Goal: Transaction & Acquisition: Purchase product/service

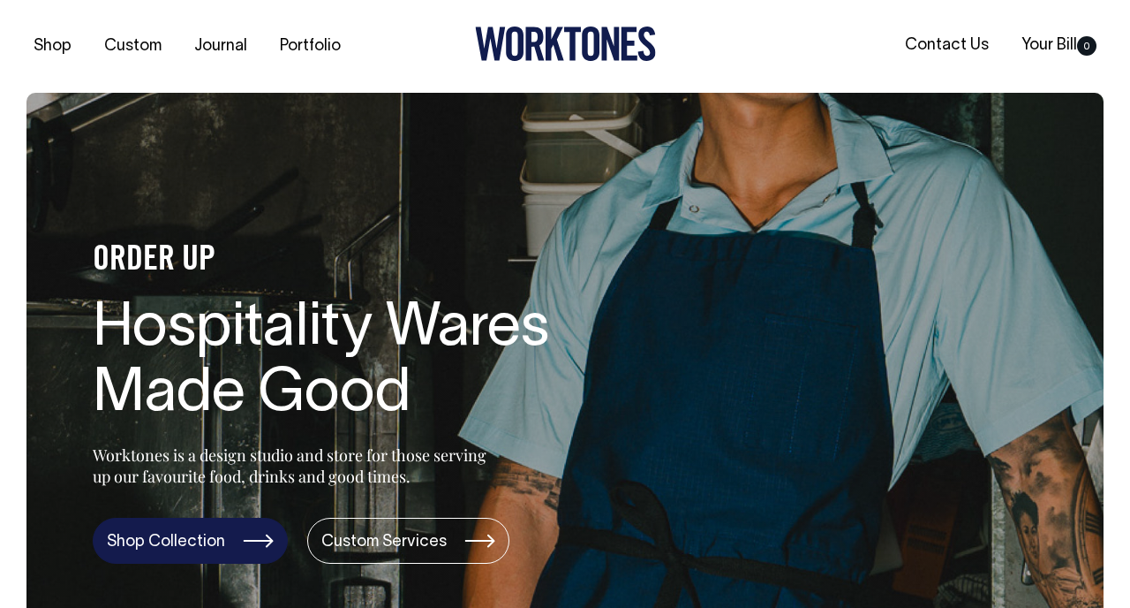
click at [208, 518] on link "Shop Collection" at bounding box center [190, 541] width 195 height 46
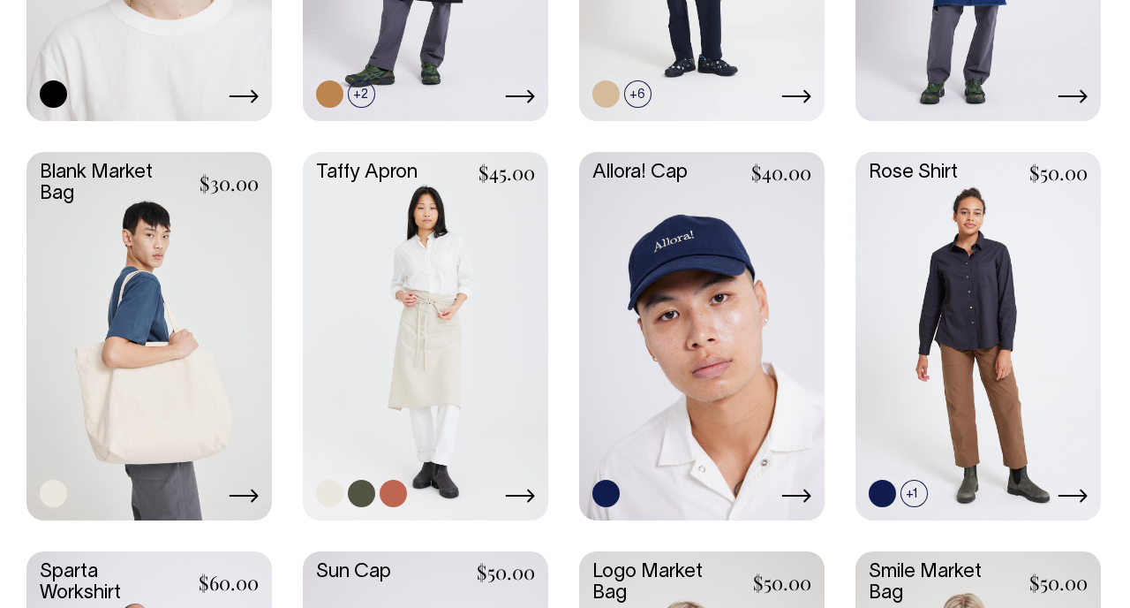
scroll to position [2444, 0]
click at [433, 259] on link at bounding box center [426, 334] width 246 height 365
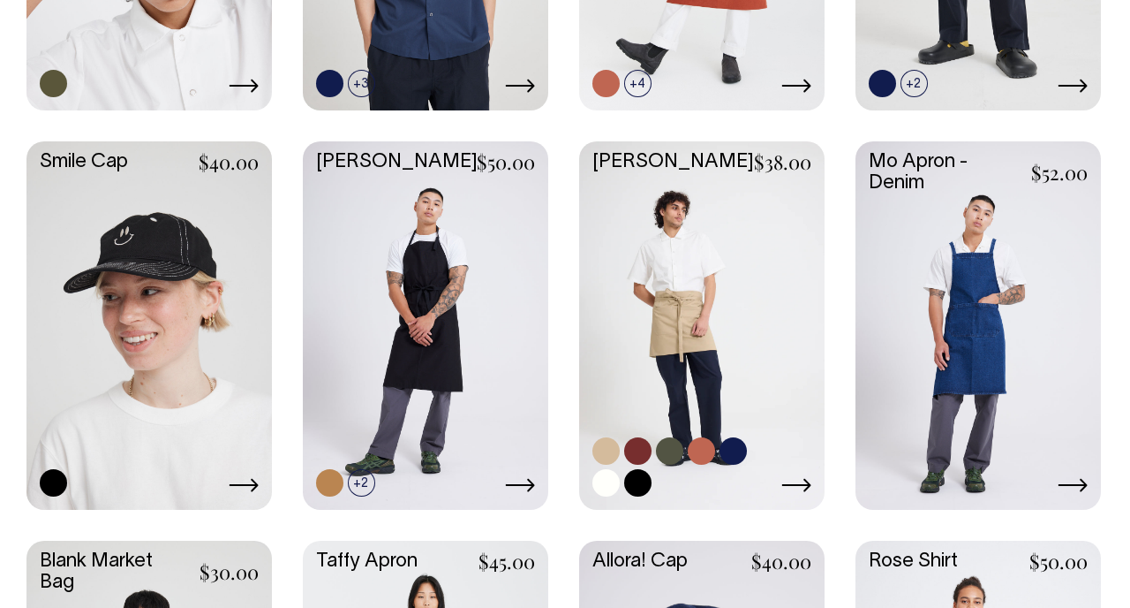
scroll to position [2055, 0]
click at [697, 291] on link at bounding box center [702, 323] width 246 height 365
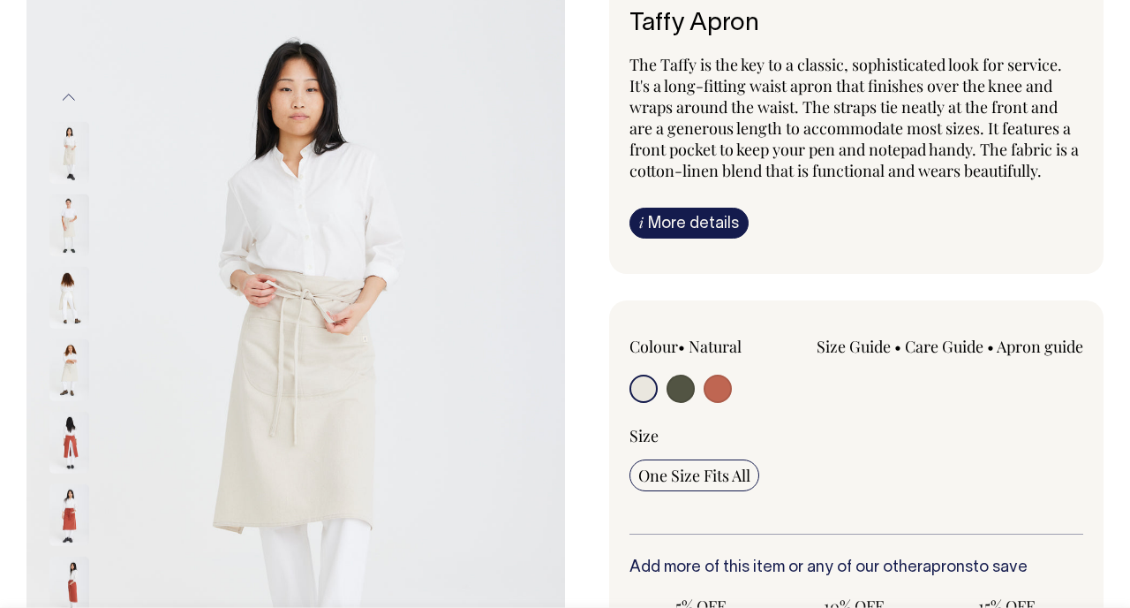
scroll to position [127, 0]
click at [73, 205] on img at bounding box center [69, 224] width 40 height 62
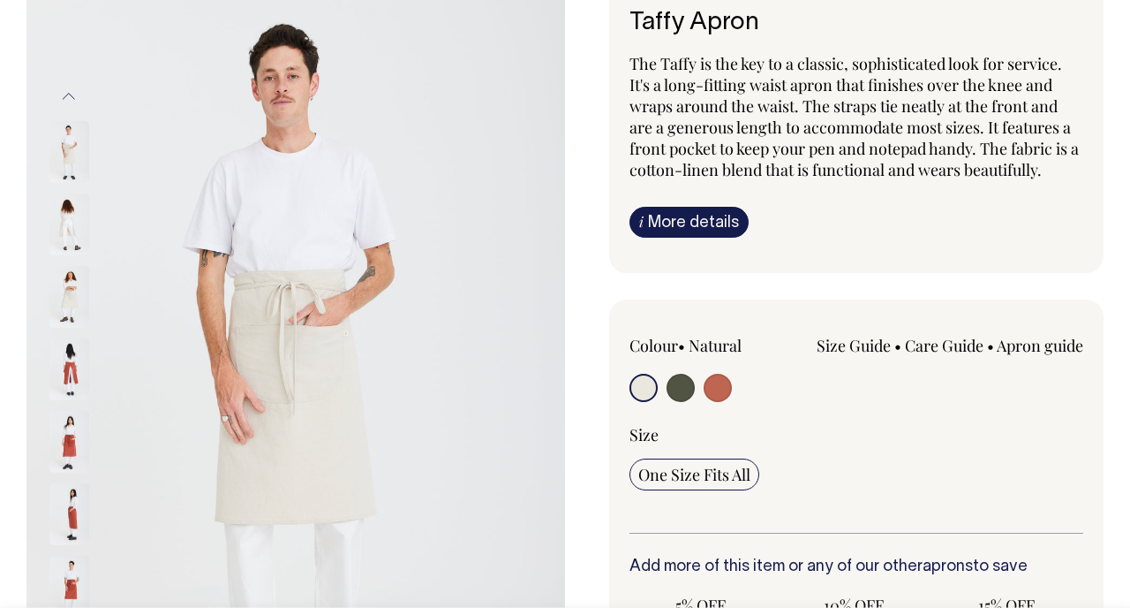
click at [70, 286] on img at bounding box center [69, 297] width 40 height 62
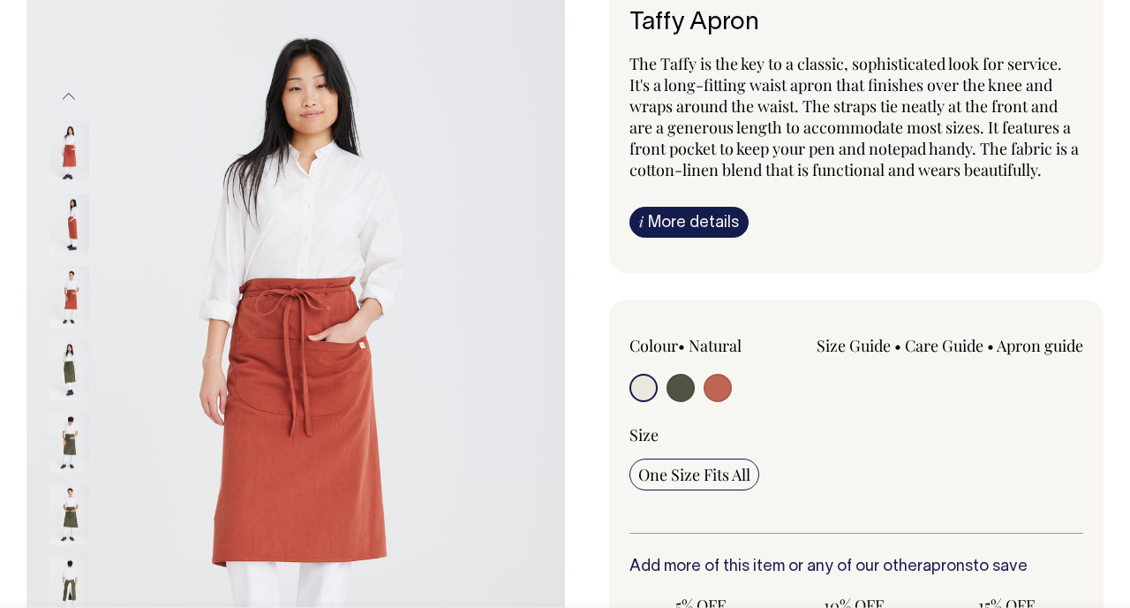
click at [64, 369] on img at bounding box center [69, 369] width 40 height 62
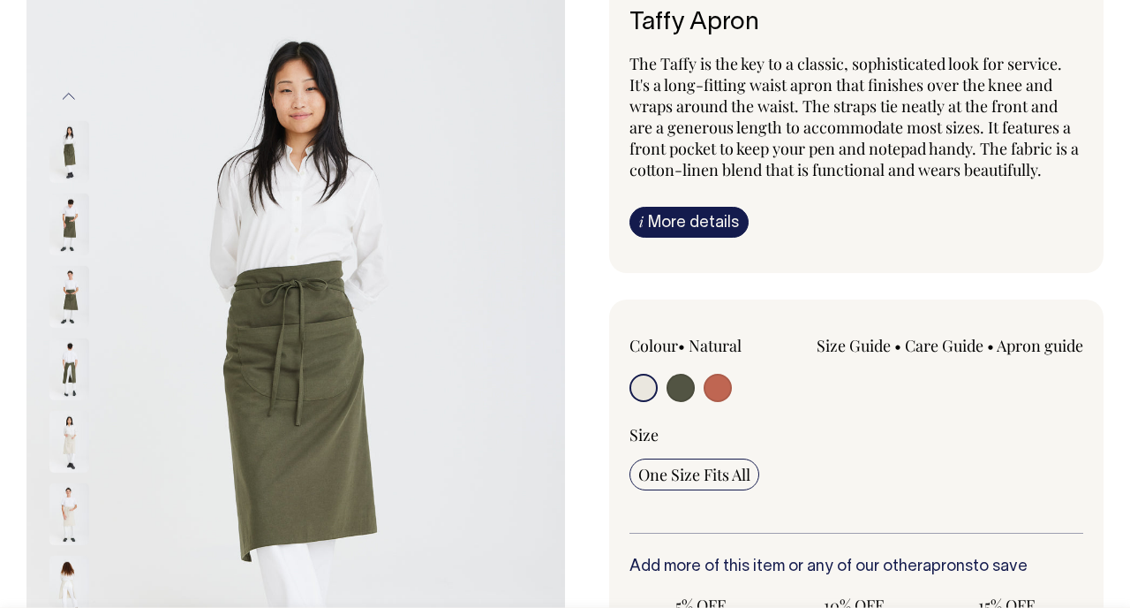
click at [71, 421] on img at bounding box center [69, 442] width 40 height 62
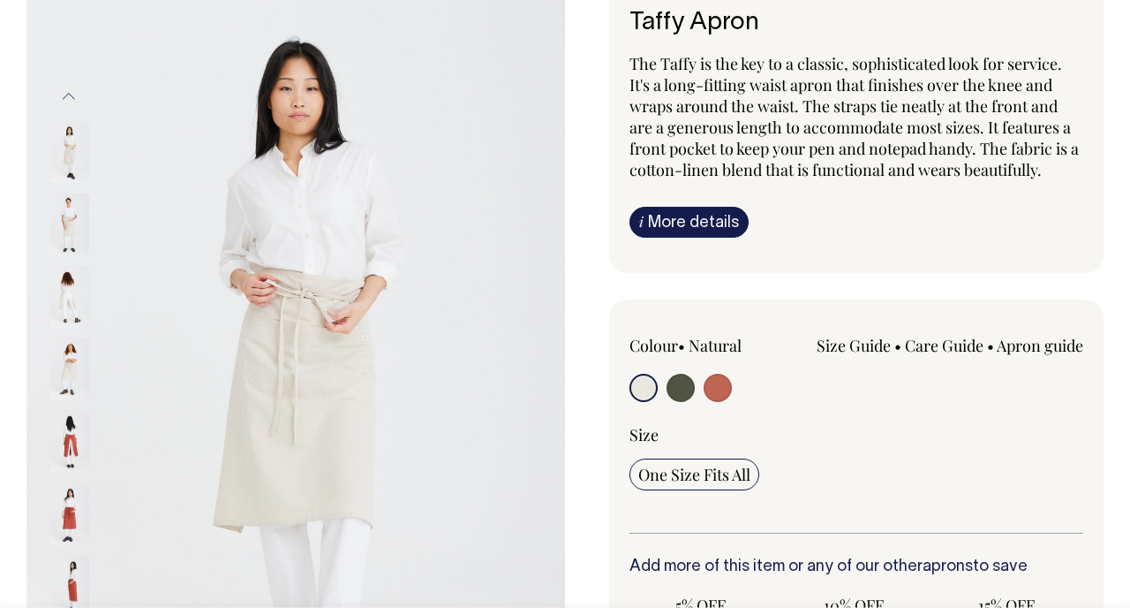
click at [679, 390] on input "radio" at bounding box center [681, 388] width 28 height 28
radio input "true"
select select "Olive"
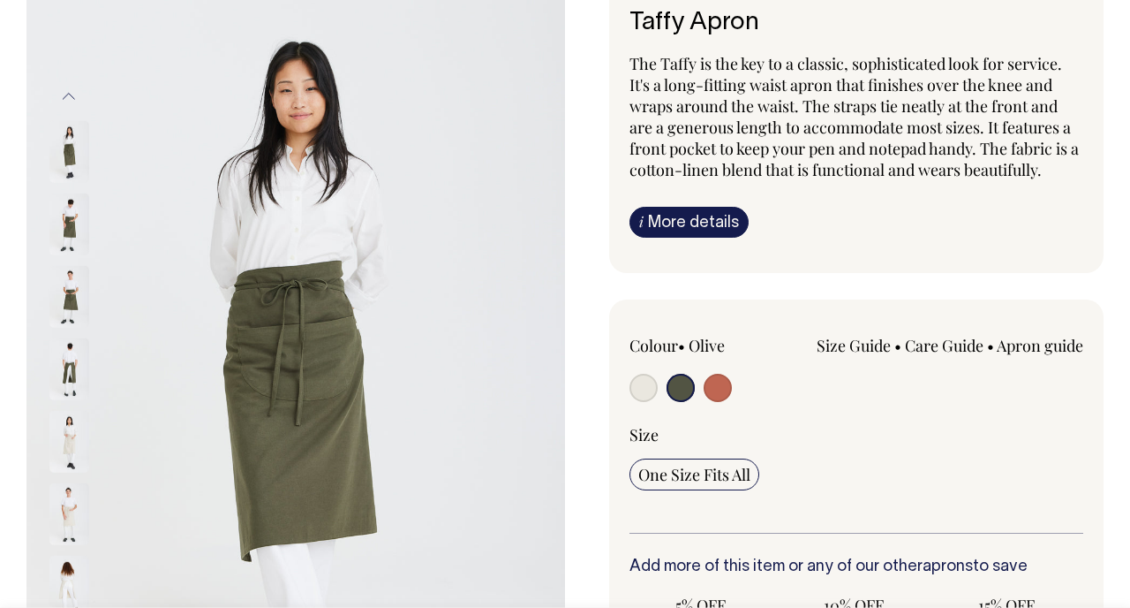
click at [722, 386] on input "radio" at bounding box center [718, 388] width 28 height 28
radio input "true"
select select "Rust"
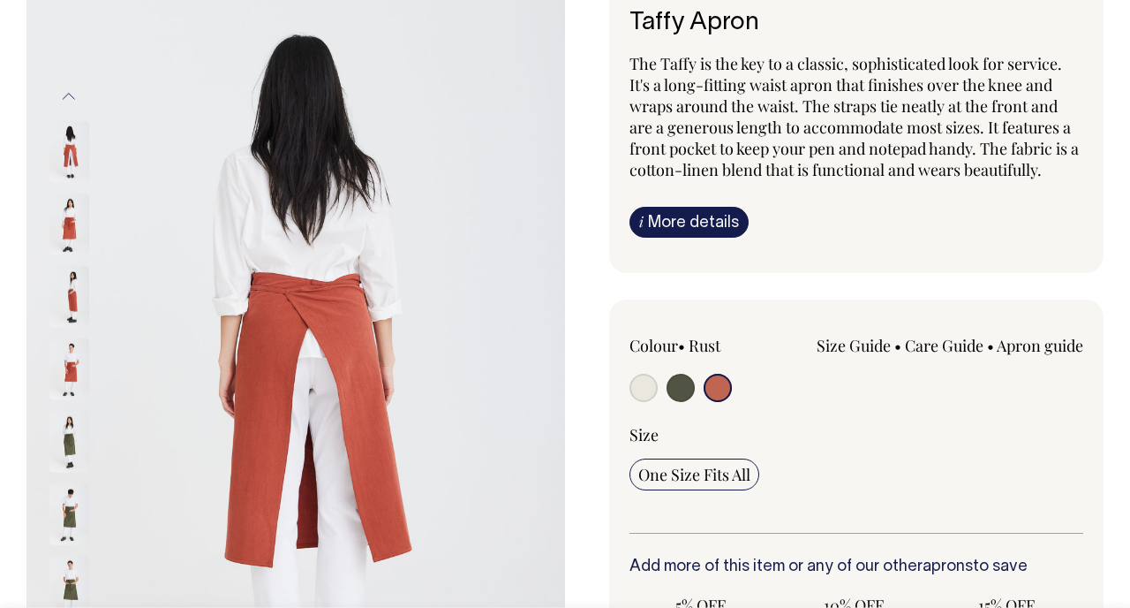
click at [685, 389] on input "radio" at bounding box center [681, 388] width 28 height 28
radio input "true"
select select "Olive"
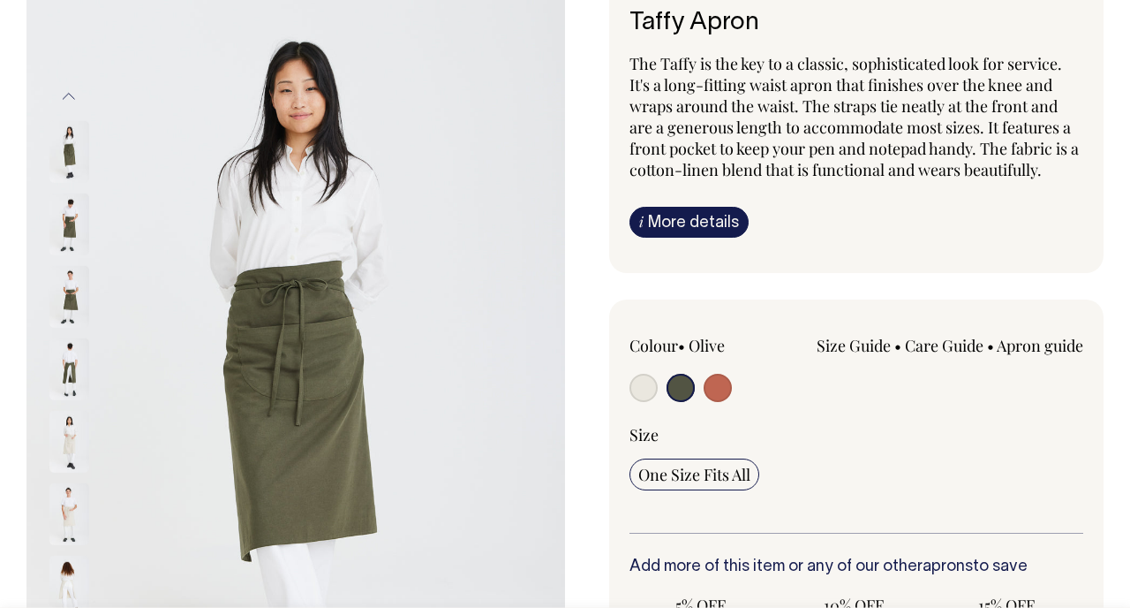
click at [644, 384] on input "radio" at bounding box center [644, 388] width 28 height 28
radio input "true"
select select "Natural"
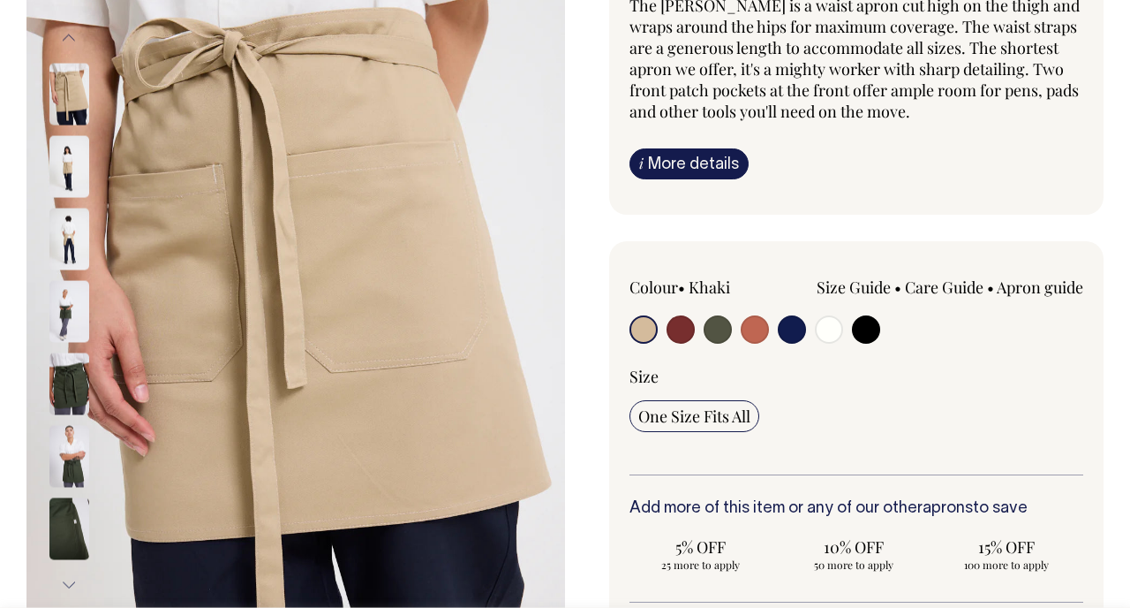
click at [71, 173] on img at bounding box center [69, 166] width 40 height 62
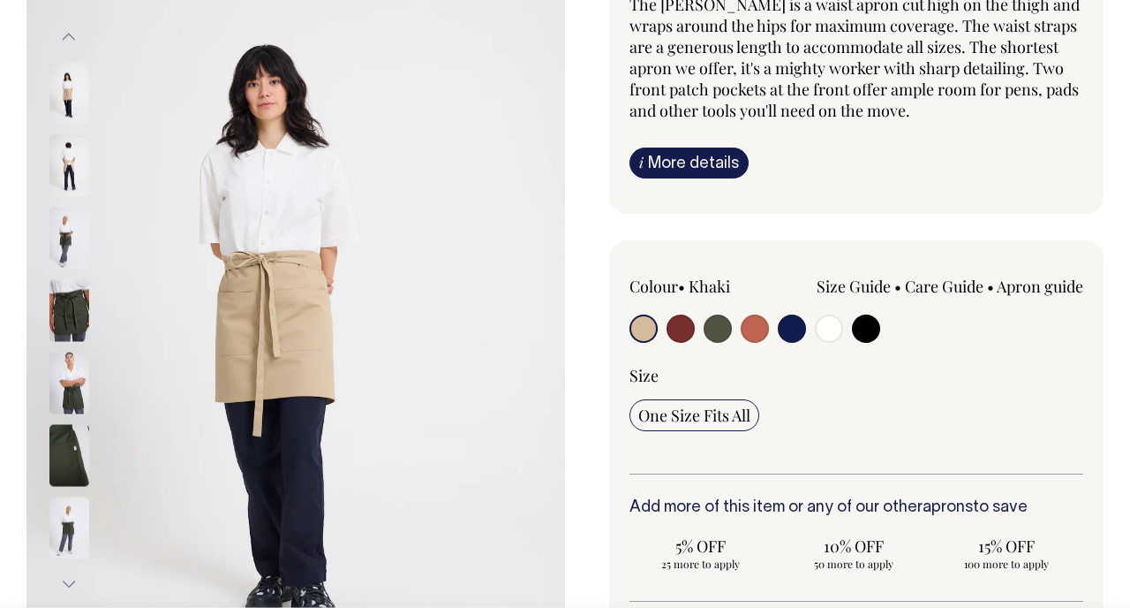
click at [66, 223] on img at bounding box center [69, 238] width 40 height 62
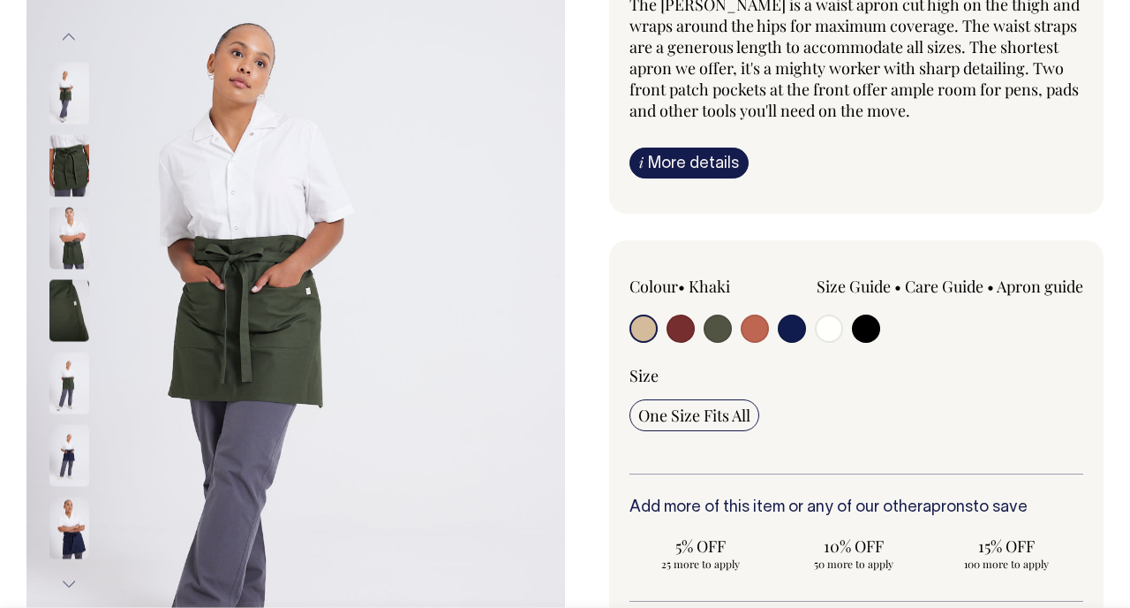
click at [60, 281] on img at bounding box center [69, 310] width 40 height 62
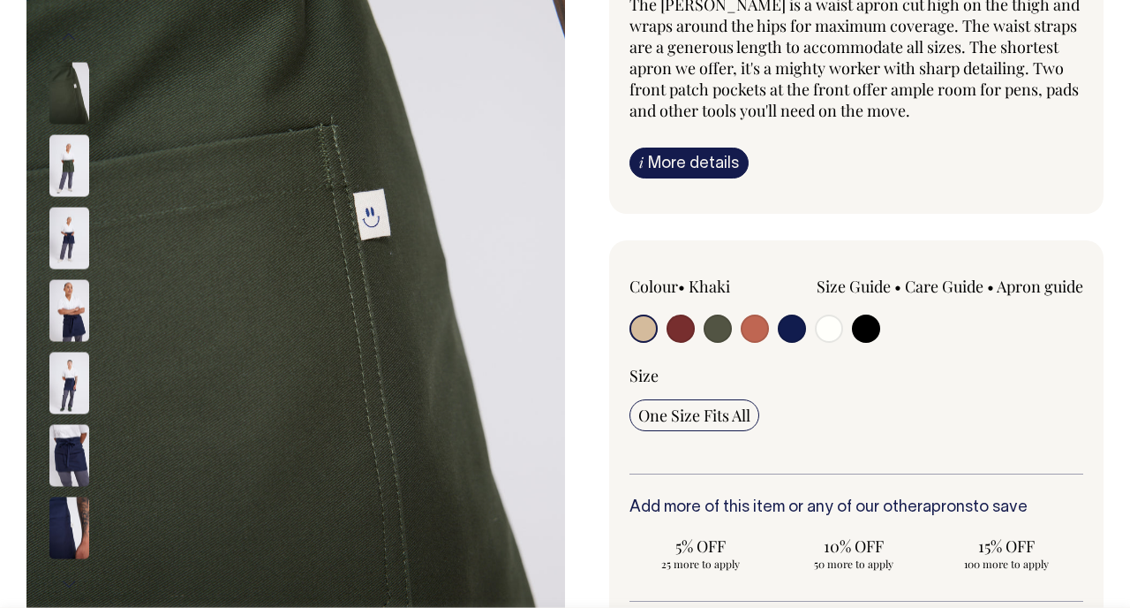
click at [60, 346] on div at bounding box center [93, 382] width 88 height 72
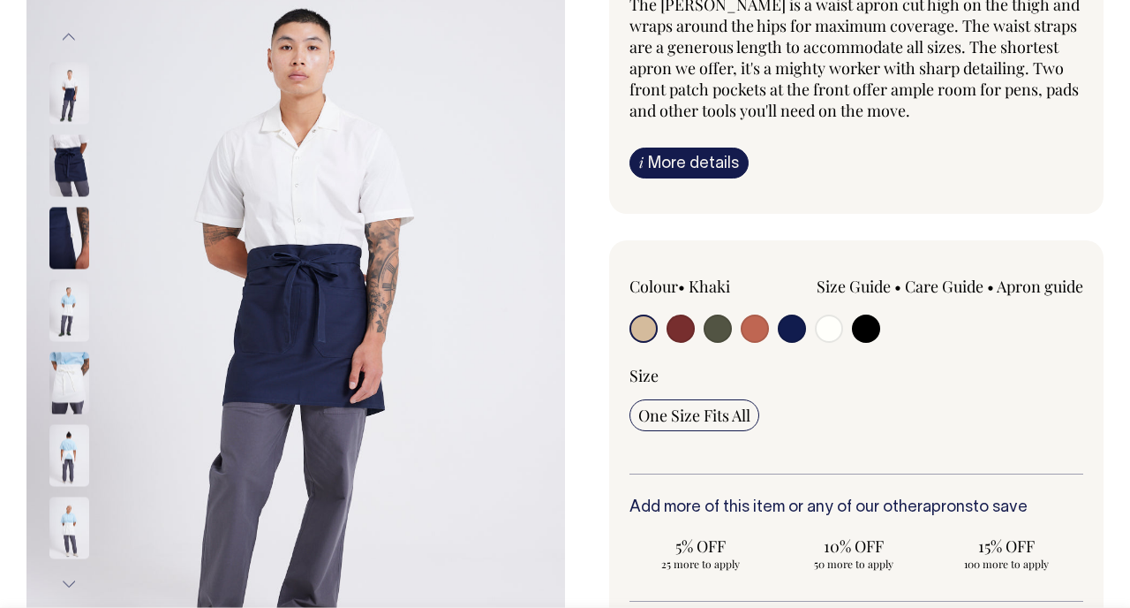
click at [81, 162] on img at bounding box center [69, 165] width 40 height 62
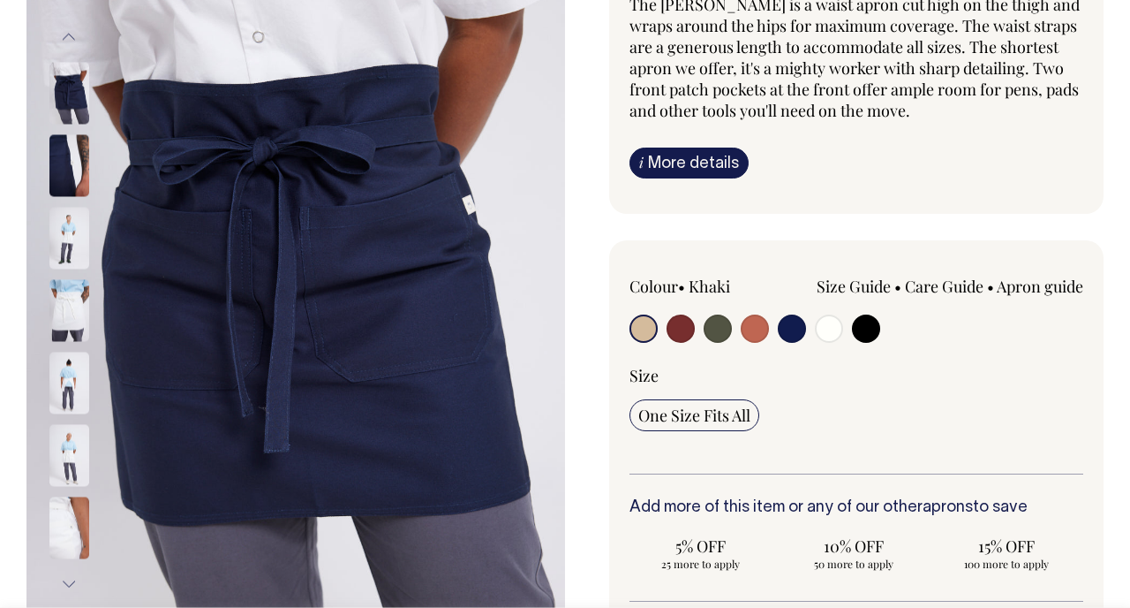
click at [867, 325] on input "radio" at bounding box center [866, 328] width 28 height 28
radio input "true"
select select "Black"
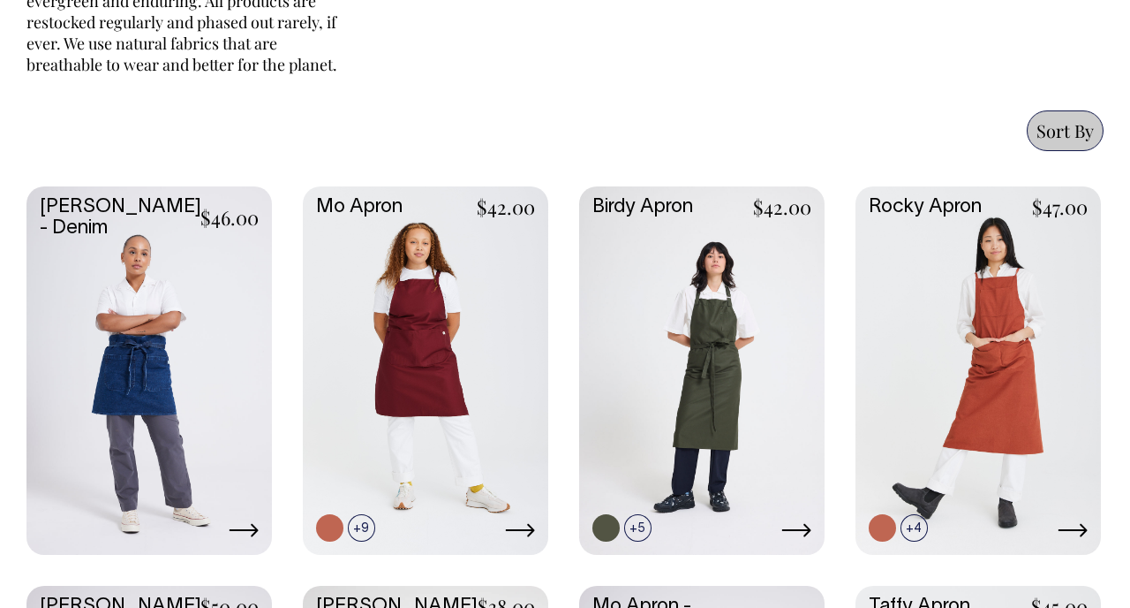
scroll to position [813, 0]
click at [137, 374] on link at bounding box center [149, 368] width 246 height 365
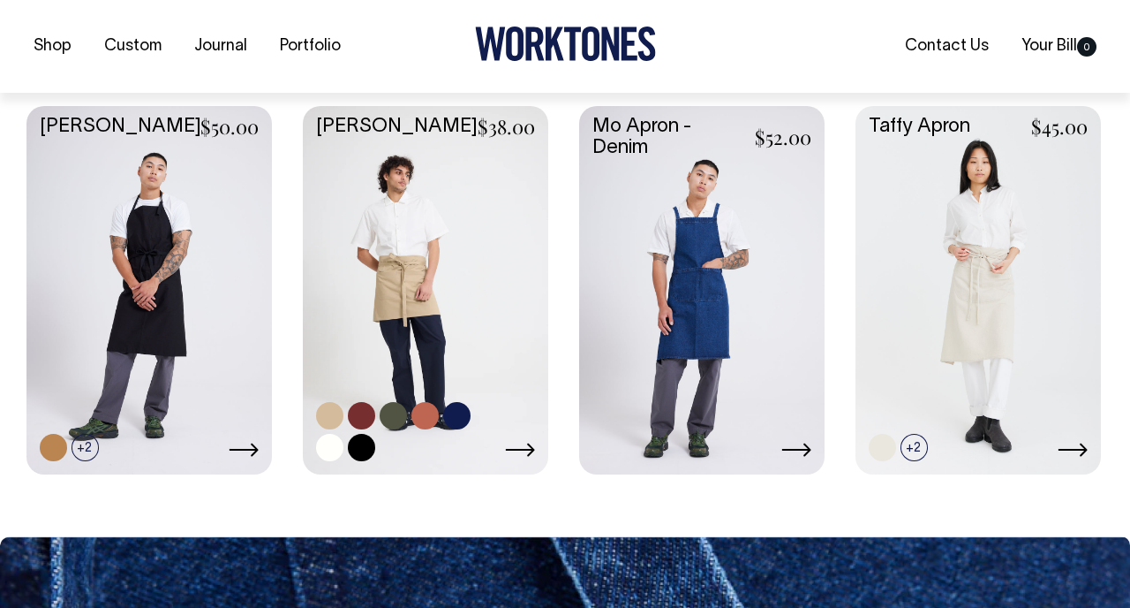
scroll to position [1293, 0]
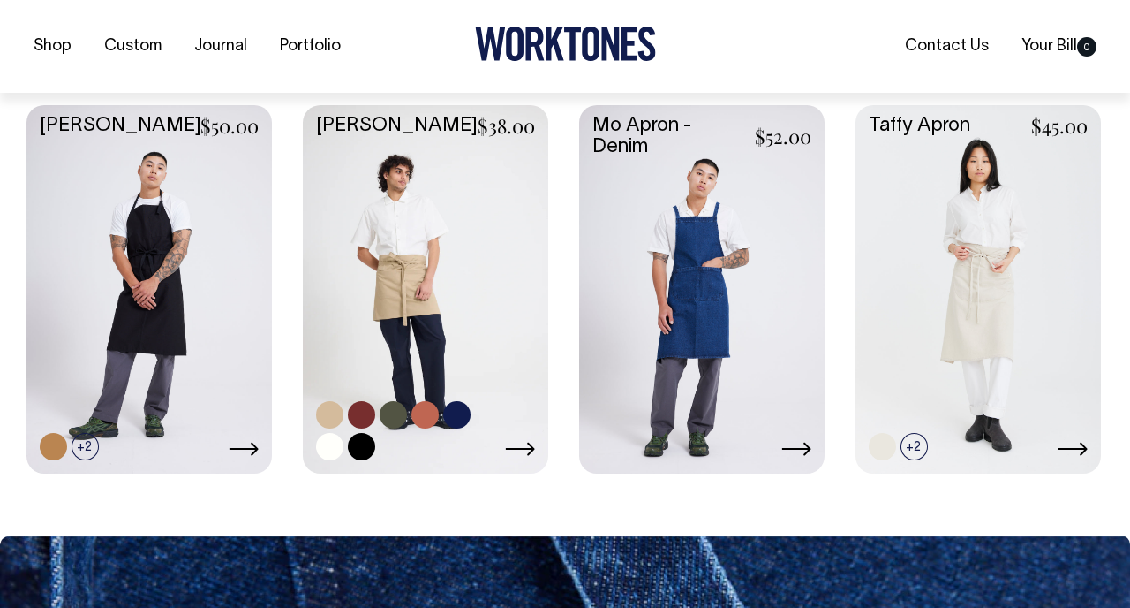
click at [412, 306] on link at bounding box center [426, 287] width 246 height 365
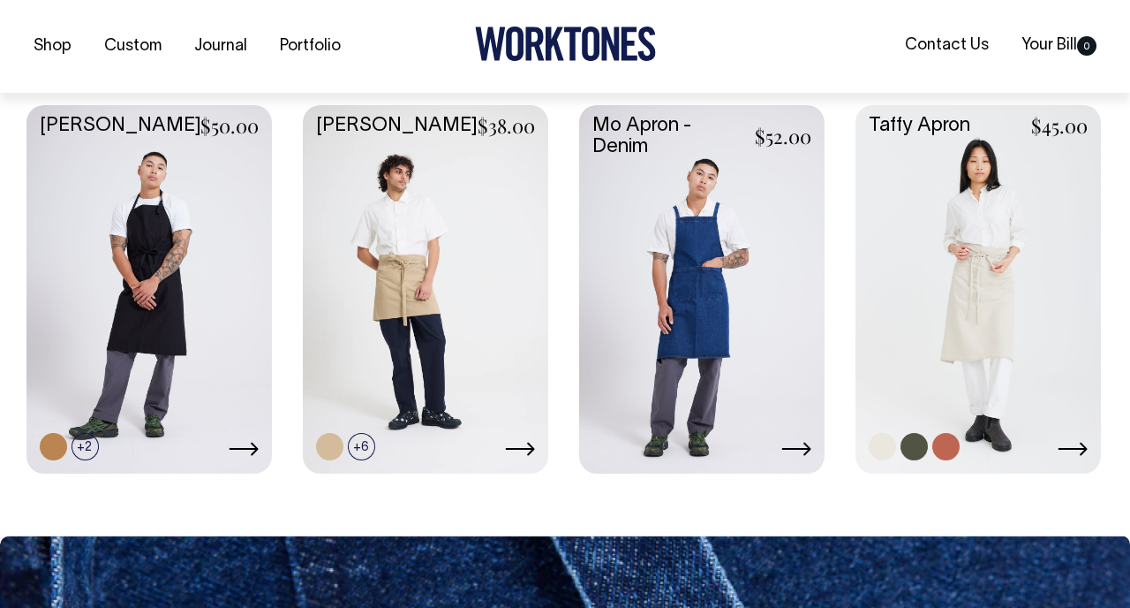
click at [950, 268] on link at bounding box center [979, 287] width 246 height 365
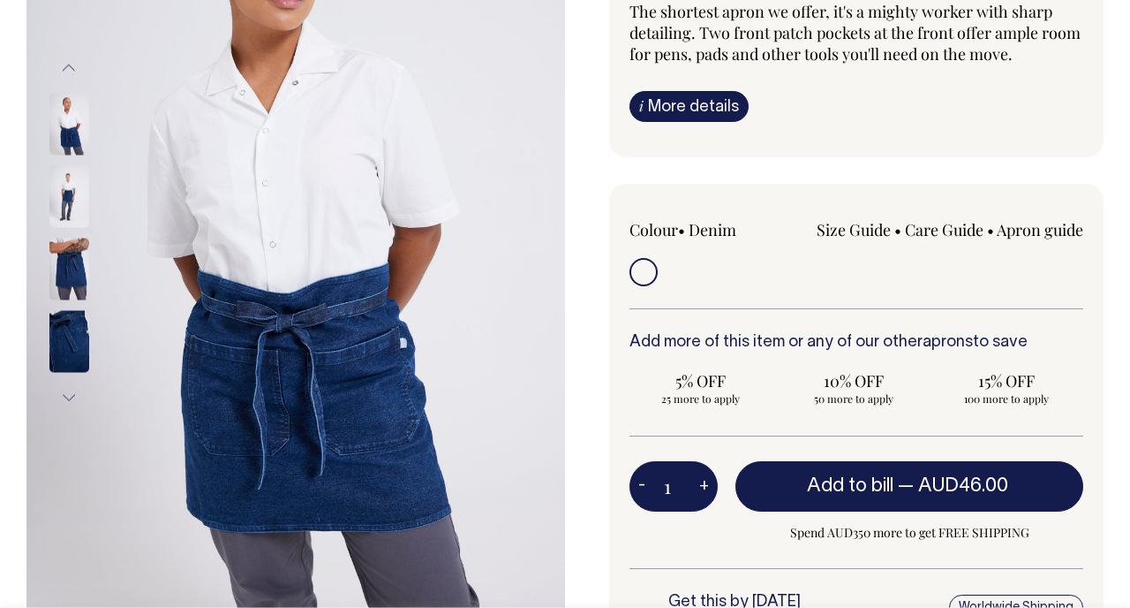
click at [79, 194] on img at bounding box center [69, 196] width 40 height 62
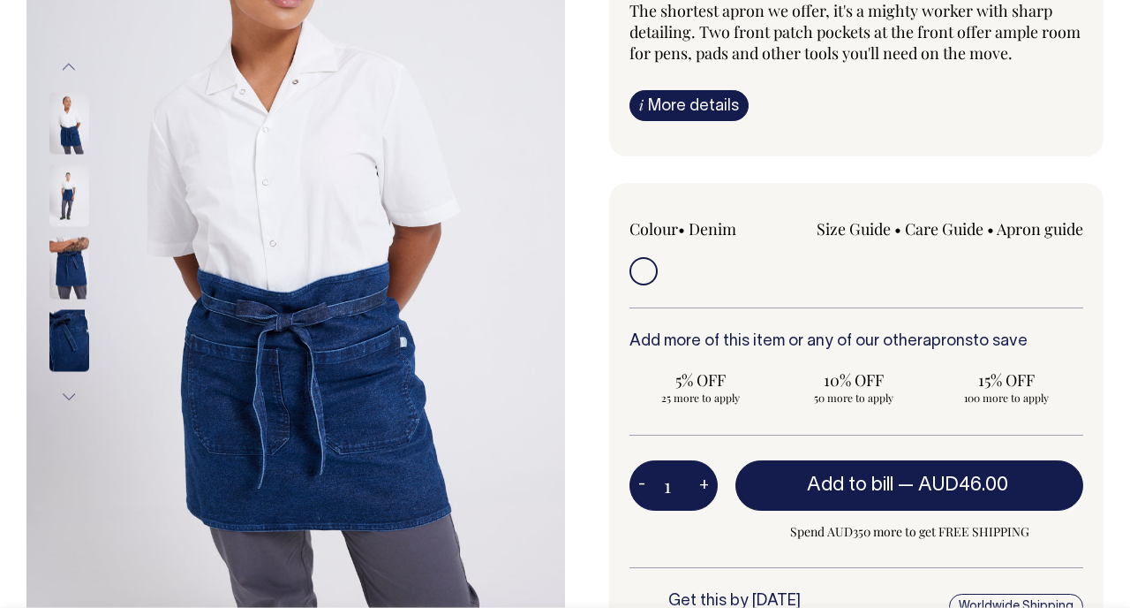
click at [74, 325] on img at bounding box center [69, 340] width 40 height 62
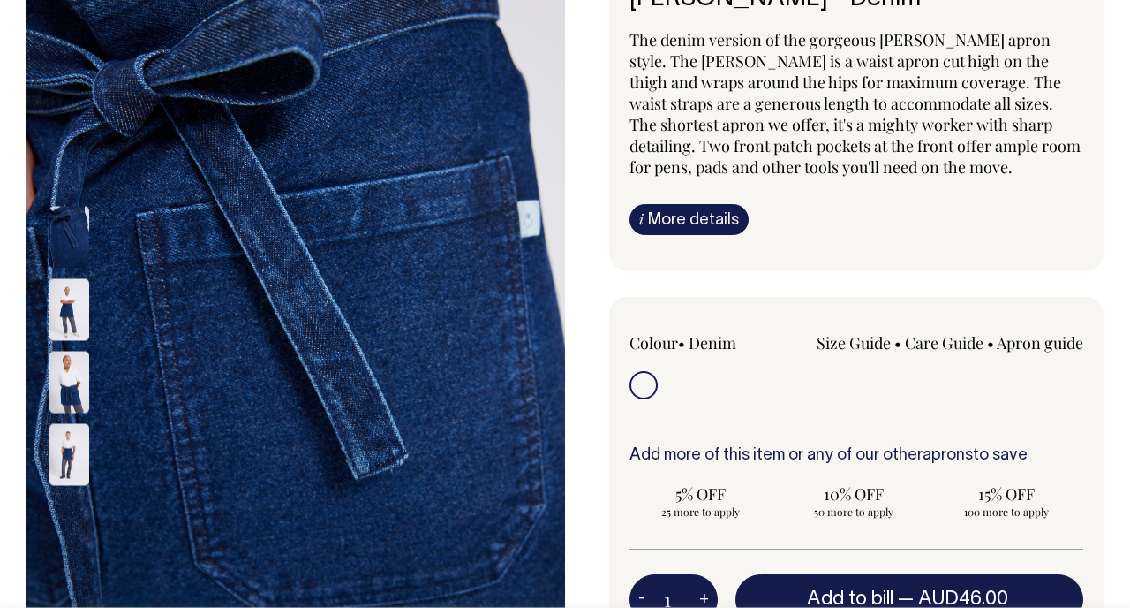
click at [57, 437] on img at bounding box center [69, 454] width 40 height 62
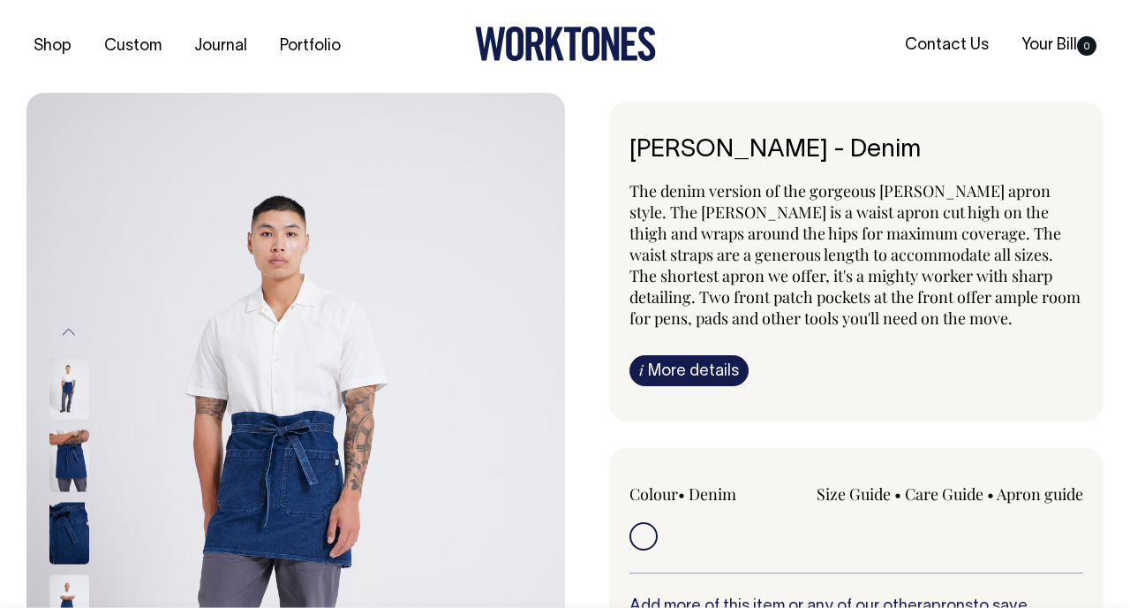
scroll to position [0, 0]
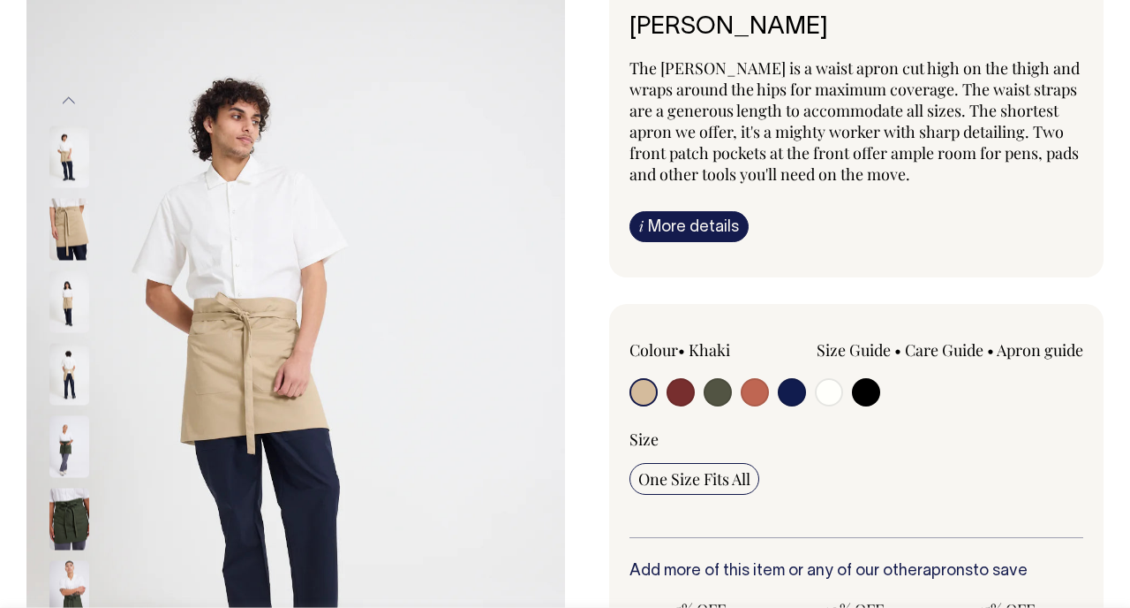
scroll to position [124, 0]
click at [864, 395] on input "radio" at bounding box center [866, 391] width 28 height 28
radio input "true"
select select "Black"
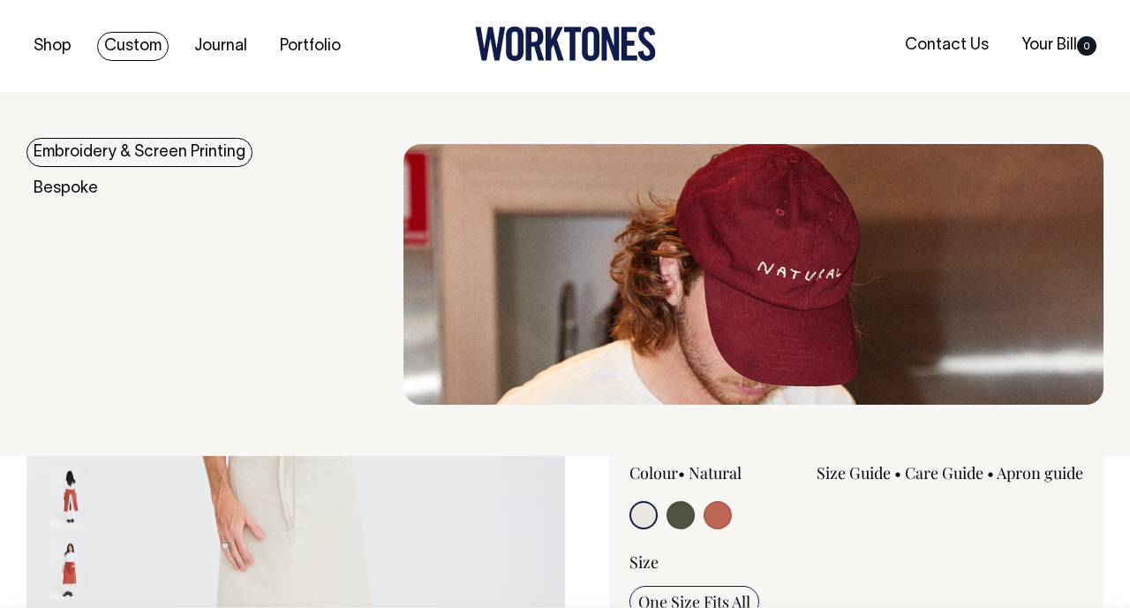
click at [79, 156] on link "Embroidery & Screen Printing" at bounding box center [139, 152] width 226 height 29
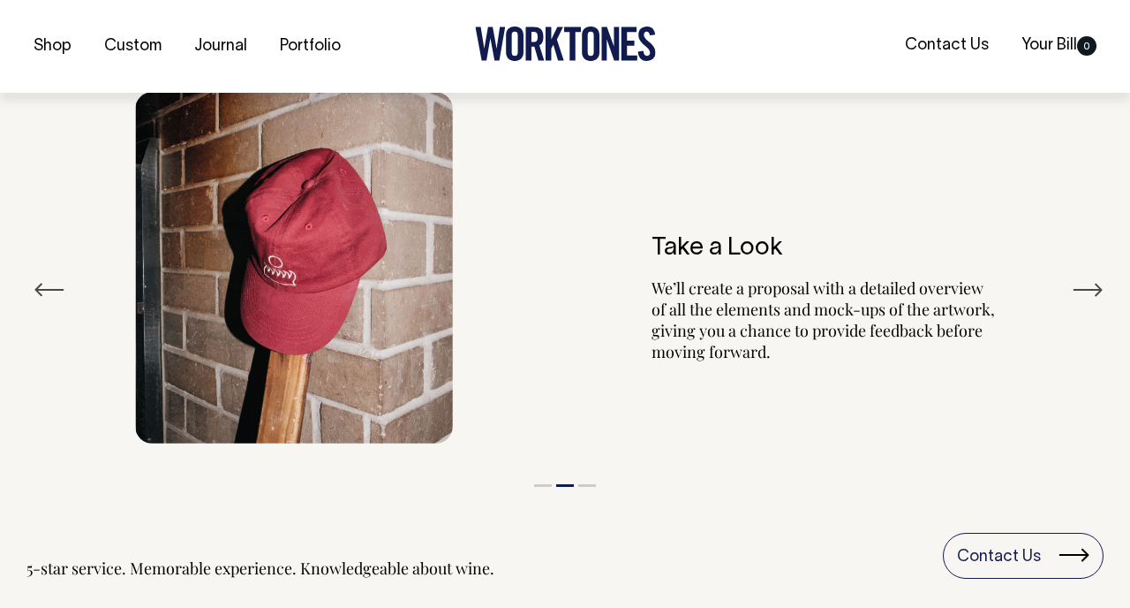
scroll to position [2047, 0]
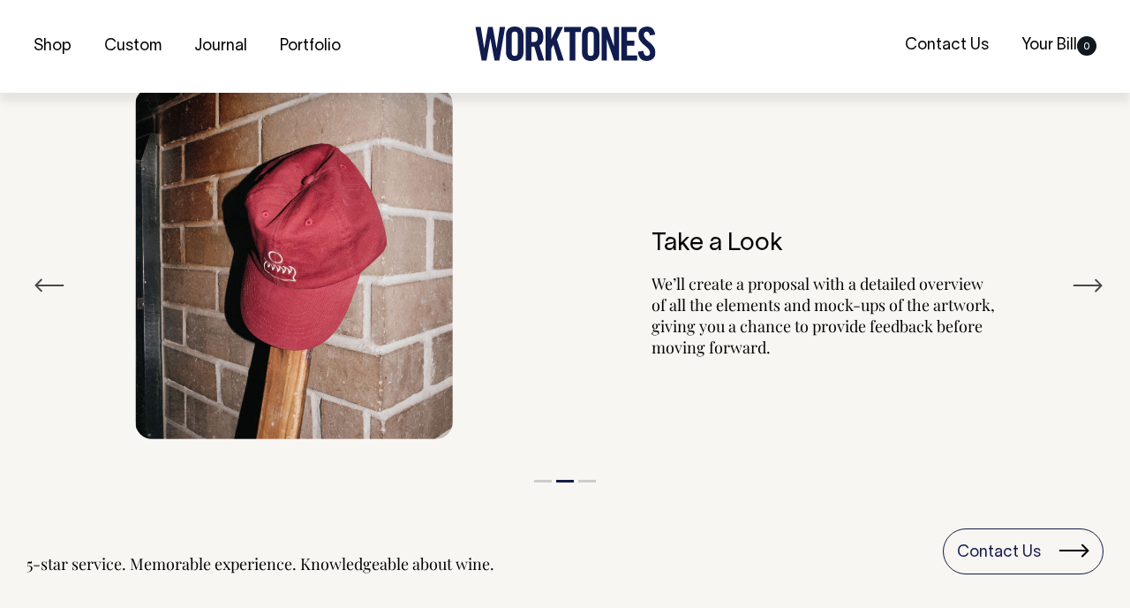
click at [1085, 279] on button "Next" at bounding box center [1088, 285] width 32 height 26
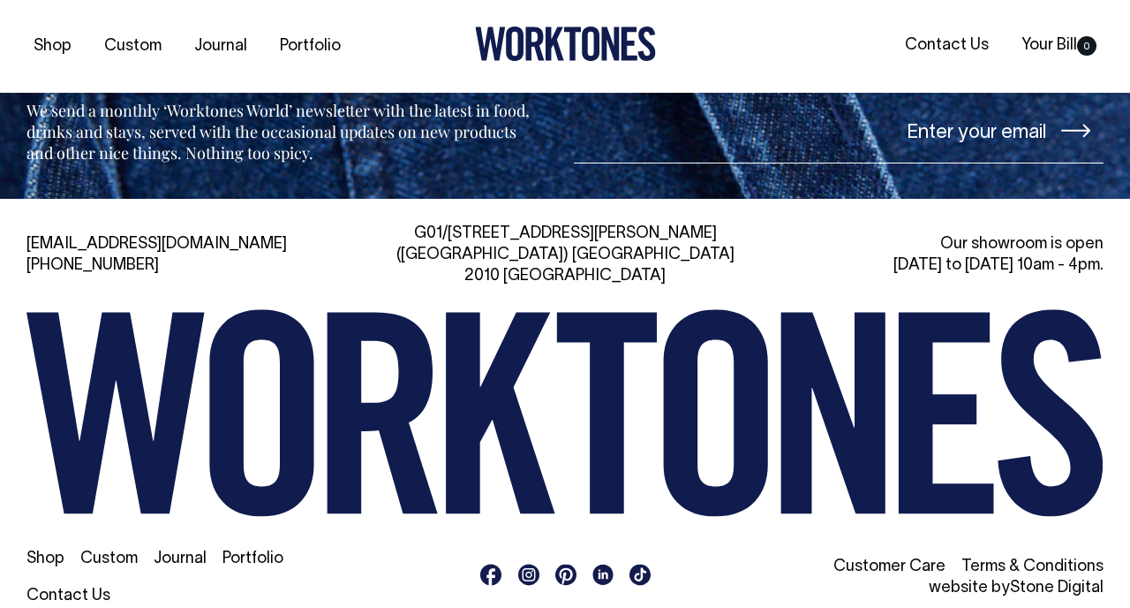
scroll to position [6271, 0]
